Goal: Task Accomplishment & Management: Use online tool/utility

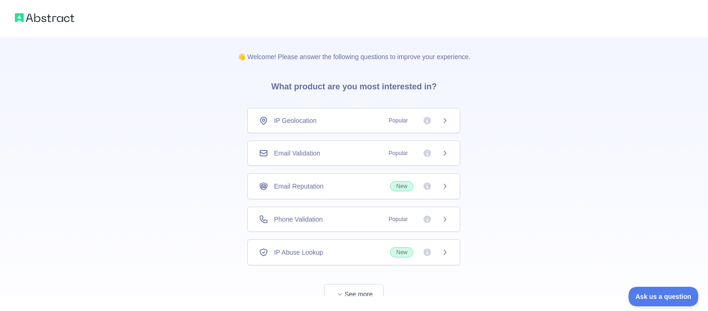
click at [445, 149] on span "Popular" at bounding box center [416, 152] width 66 height 9
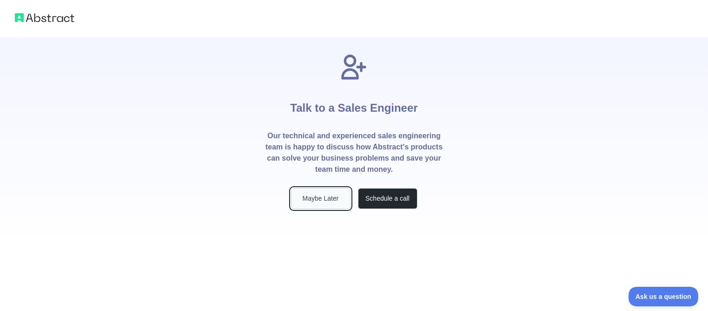
click at [319, 201] on button "Maybe Later" at bounding box center [321, 198] width 60 height 21
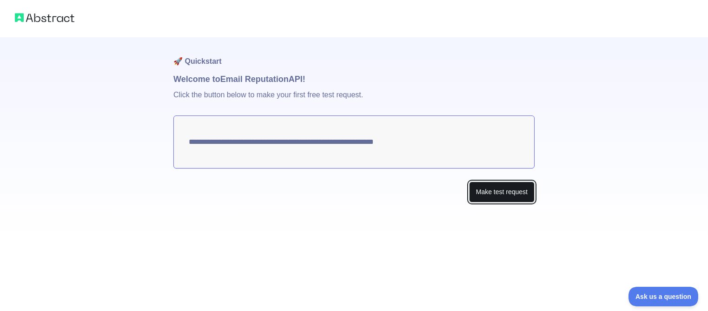
click at [499, 193] on button "Make test request" at bounding box center [502, 191] width 66 height 21
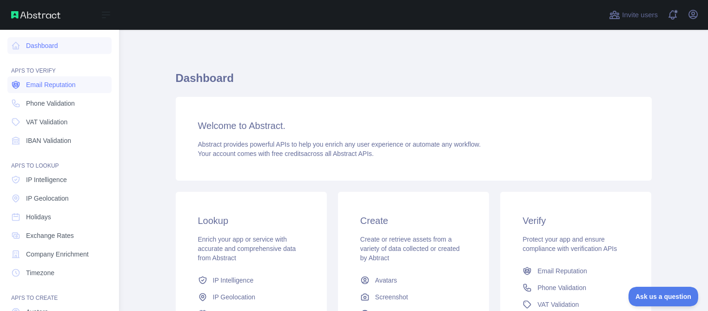
click at [58, 85] on span "Email Reputation" at bounding box center [51, 84] width 50 height 9
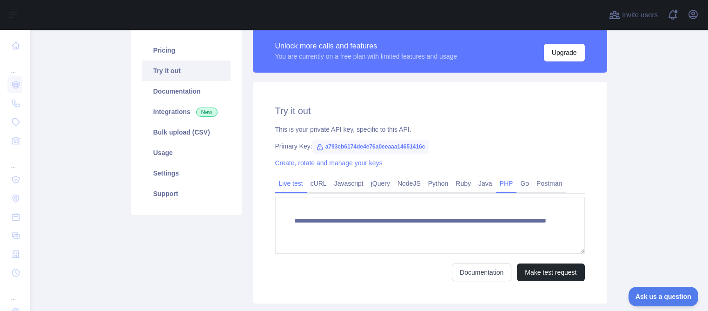
scroll to position [70, 0]
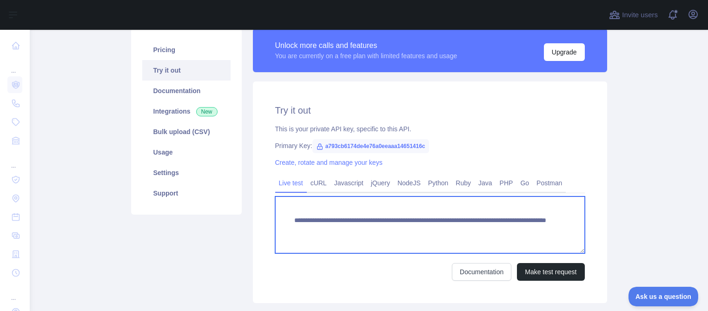
drag, startPoint x: 294, startPoint y: 218, endPoint x: 533, endPoint y: 230, distance: 239.3
click at [533, 230] on textarea "**********" at bounding box center [430, 224] width 310 height 57
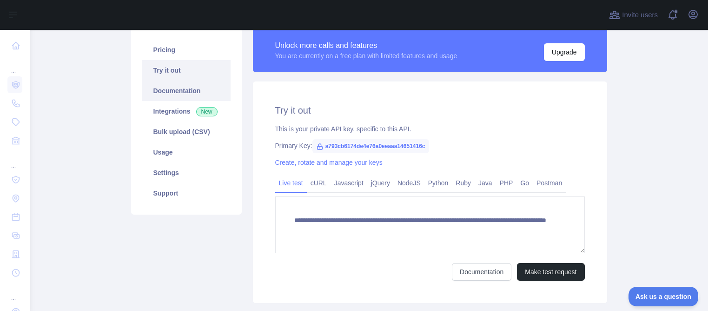
click at [183, 91] on link "Documentation" at bounding box center [186, 90] width 88 height 20
drag, startPoint x: 327, startPoint y: 147, endPoint x: 438, endPoint y: 148, distance: 111.1
click at [429, 148] on span "a793cb6174de4e76a0eeaaa14651416c" at bounding box center [370, 146] width 117 height 14
copy span "a793cb6174de4e76a0eeaaa14651416c"
